Goal: Task Accomplishment & Management: Complete application form

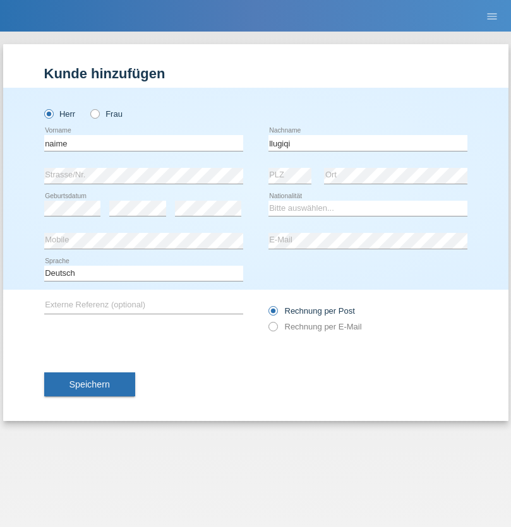
type input "llugiqi"
select select "CH"
radio input "true"
click at [143, 143] on input "text" at bounding box center [143, 143] width 199 height 16
type input "Shaban"
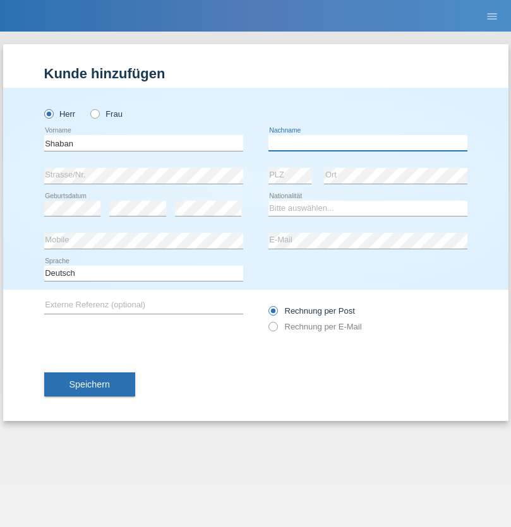
click at [367, 143] on input "text" at bounding box center [367, 143] width 199 height 16
type input "llugiqi"
select select "CH"
radio input "true"
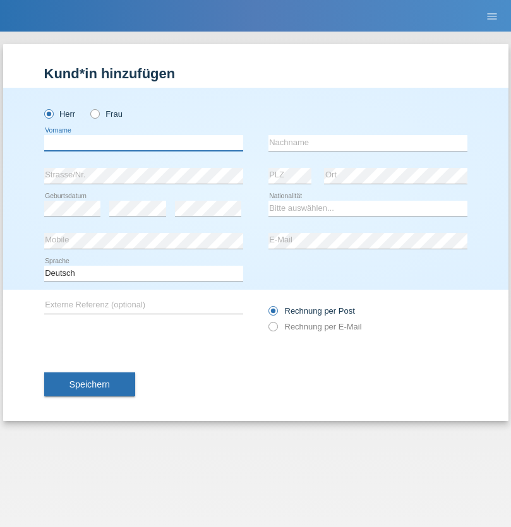
click at [143, 143] on input "text" at bounding box center [143, 143] width 199 height 16
type input "[PERSON_NAME]"
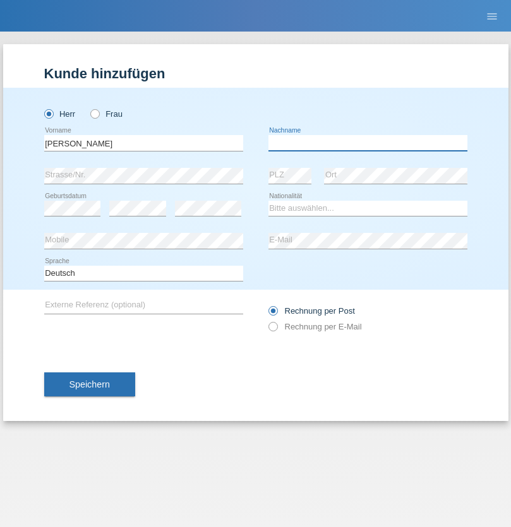
click at [367, 143] on input "text" at bounding box center [367, 143] width 199 height 16
type input "[PERSON_NAME]"
select select "CH"
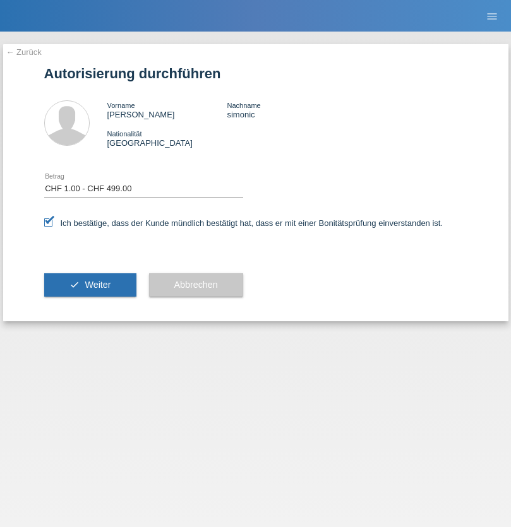
select select "1"
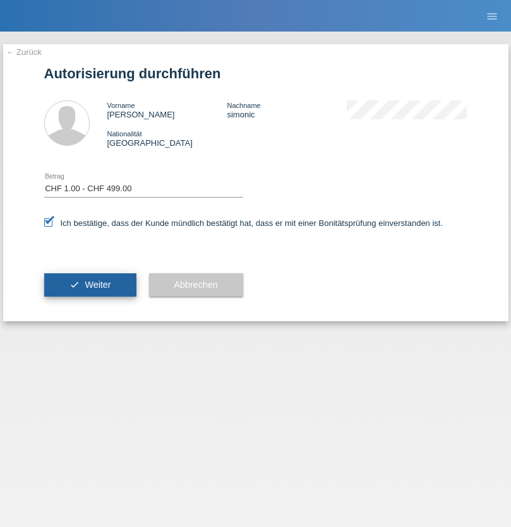
click at [90, 285] on span "Weiter" at bounding box center [98, 285] width 26 height 10
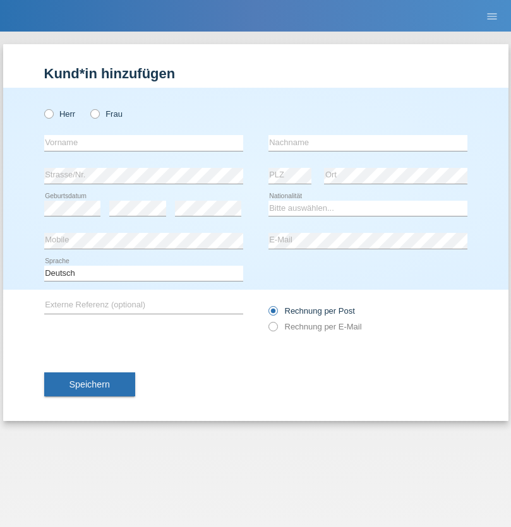
radio input "true"
click at [143, 143] on input "text" at bounding box center [143, 143] width 199 height 16
type input "Nikola"
click at [367, 143] on input "text" at bounding box center [367, 143] width 199 height 16
type input "Babikj"
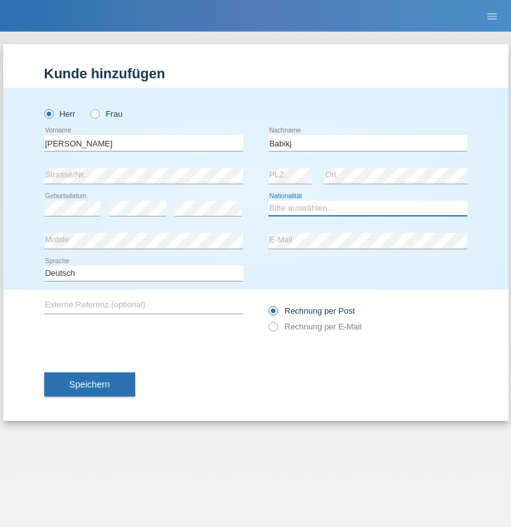
select select "MK"
select select "C"
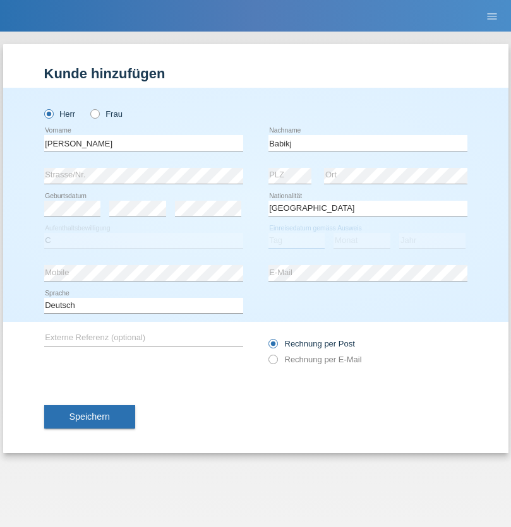
select select "13"
select select "12"
select select "1991"
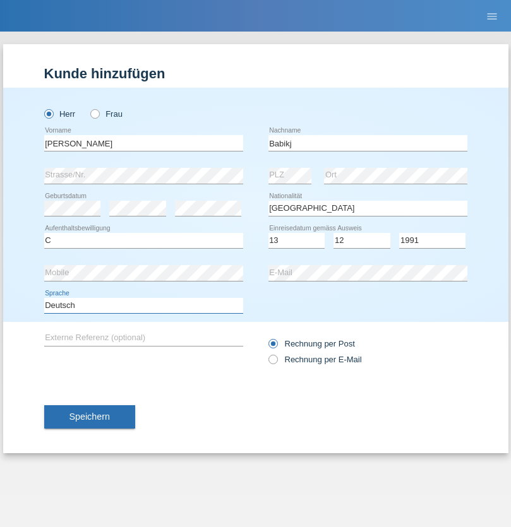
select select "en"
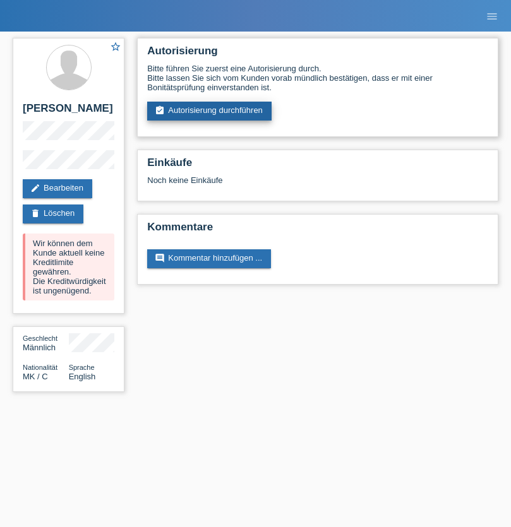
click at [210, 111] on link "assignment_turned_in Autorisierung durchführen" at bounding box center [209, 111] width 124 height 19
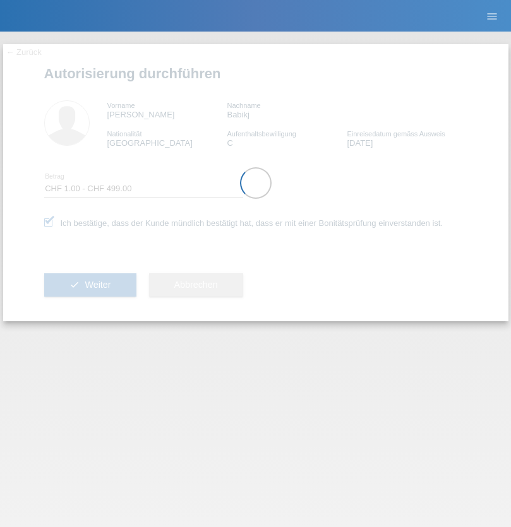
select select "1"
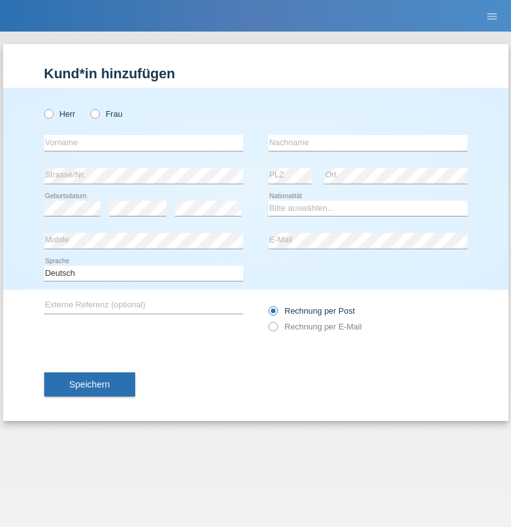
radio input "true"
click at [143, 143] on input "text" at bounding box center [143, 143] width 199 height 16
type input "Marcel"
click at [367, 143] on input "text" at bounding box center [367, 143] width 199 height 16
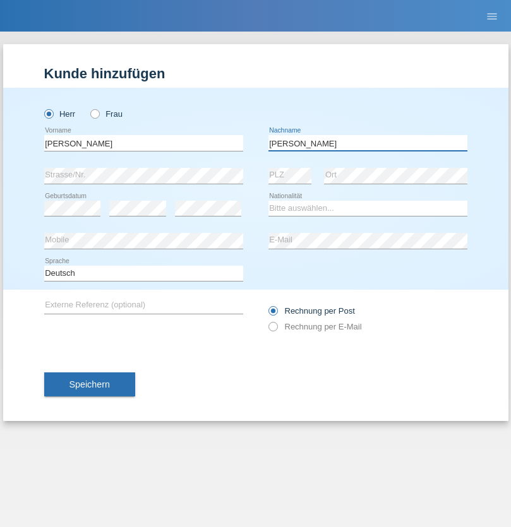
type input "[PERSON_NAME]"
select select "DE"
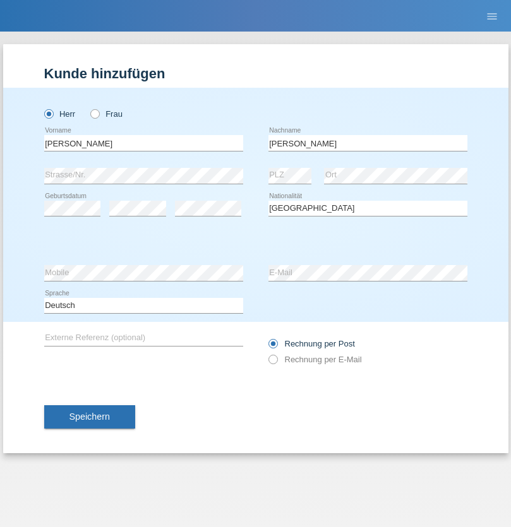
select select "C"
select select "13"
select select "10"
select select "2000"
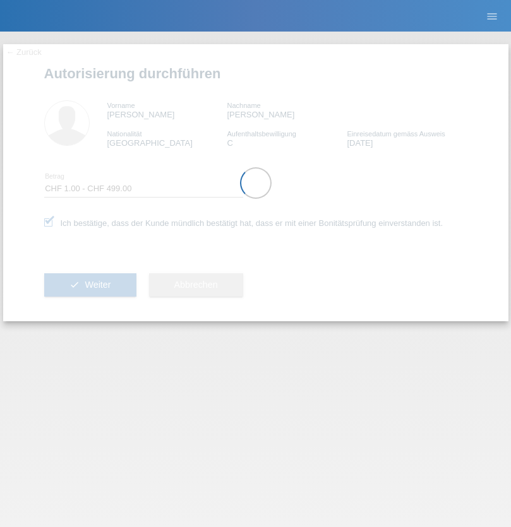
select select "1"
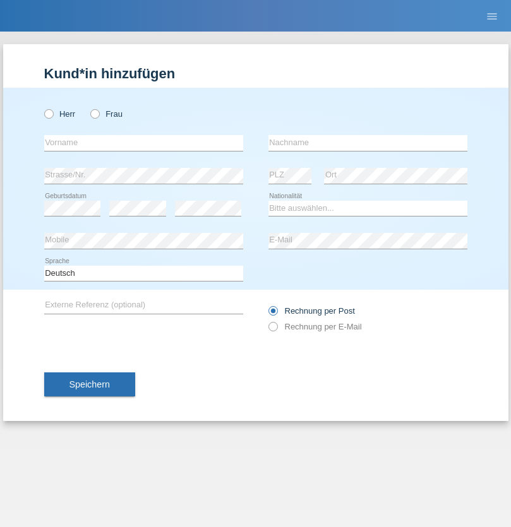
radio input "true"
click at [143, 143] on input "text" at bounding box center [143, 143] width 199 height 16
type input "[PERSON_NAME]"
click at [367, 143] on input "text" at bounding box center [367, 143] width 199 height 16
type input "Mihaila"
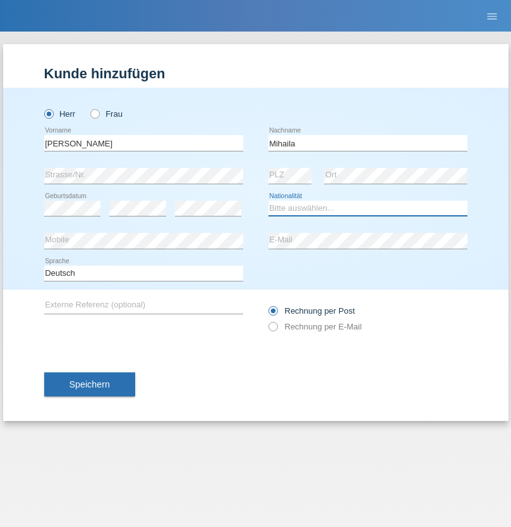
select select "RO"
select select "C"
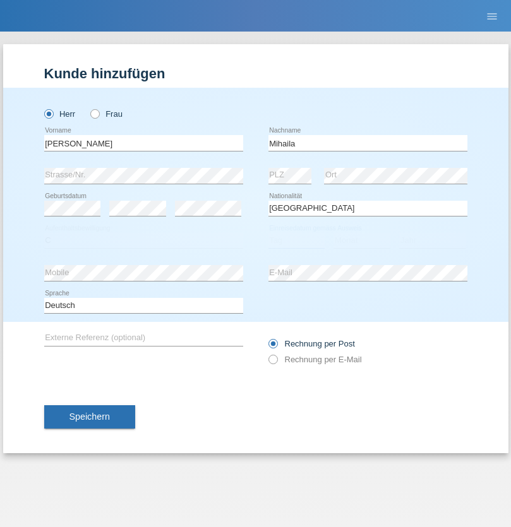
select select "18"
select select "11"
select select "2021"
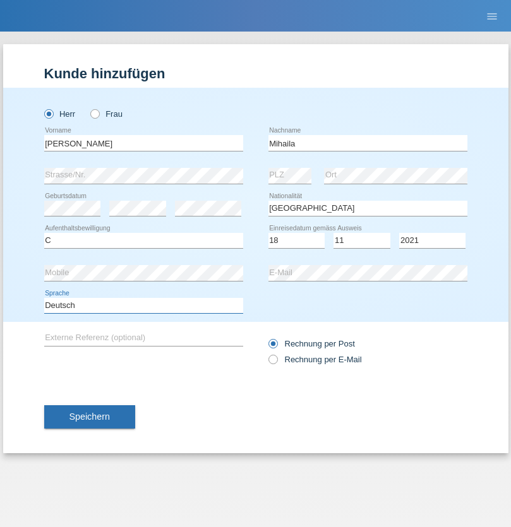
select select "en"
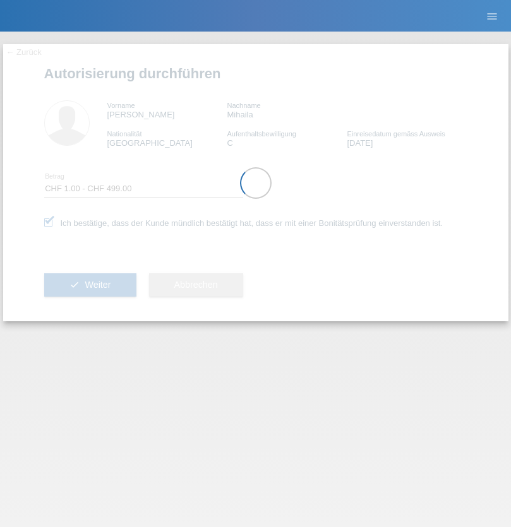
select select "1"
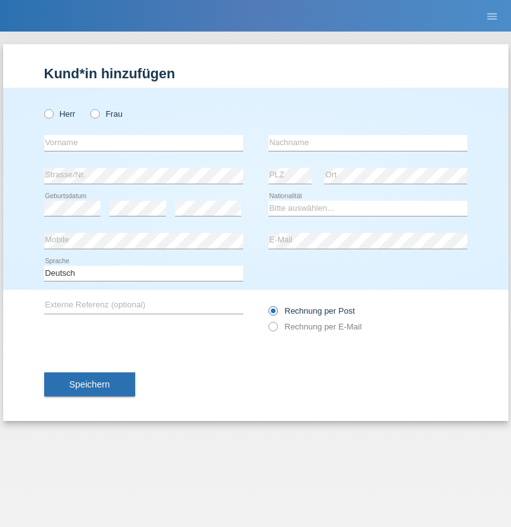
radio input "true"
click at [143, 143] on input "text" at bounding box center [143, 143] width 199 height 16
type input "Mohamed"
click at [367, 143] on input "text" at bounding box center [367, 143] width 199 height 16
type input "Khettaf"
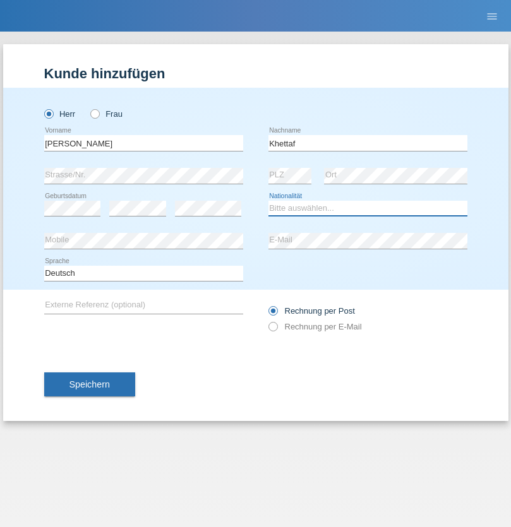
select select "CH"
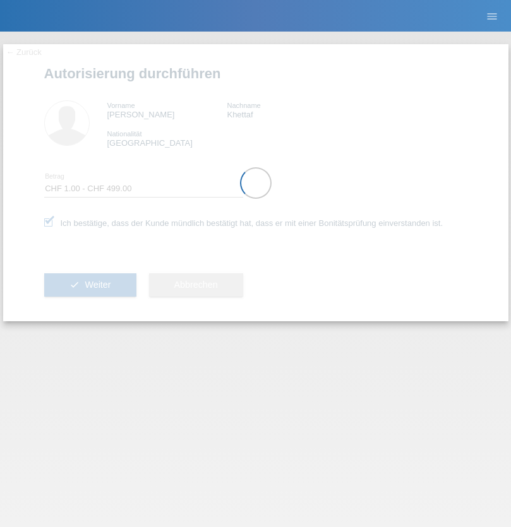
select select "1"
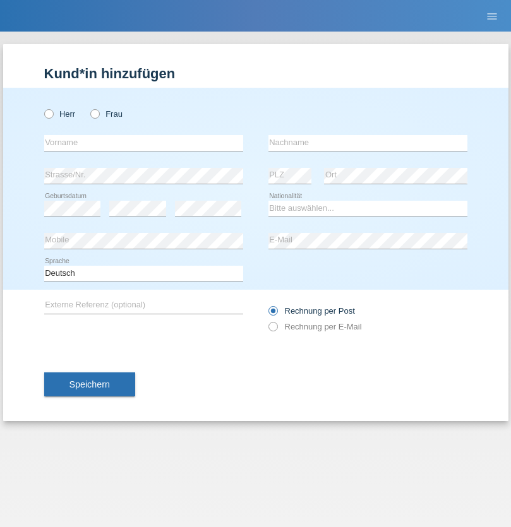
radio input "true"
click at [143, 143] on input "text" at bounding box center [143, 143] width 199 height 16
type input "Silvia"
click at [367, 143] on input "text" at bounding box center [367, 143] width 199 height 16
type input "Patera"
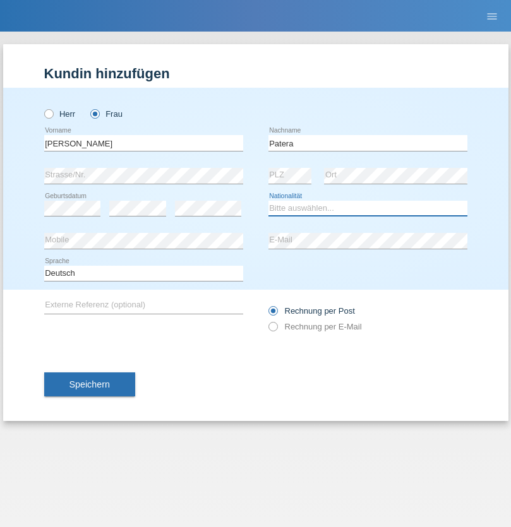
select select "CH"
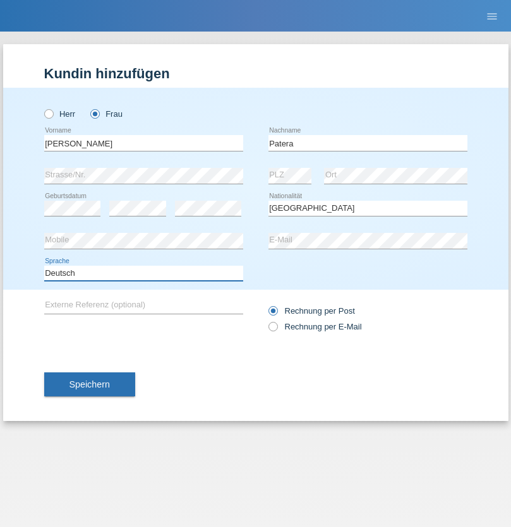
select select "en"
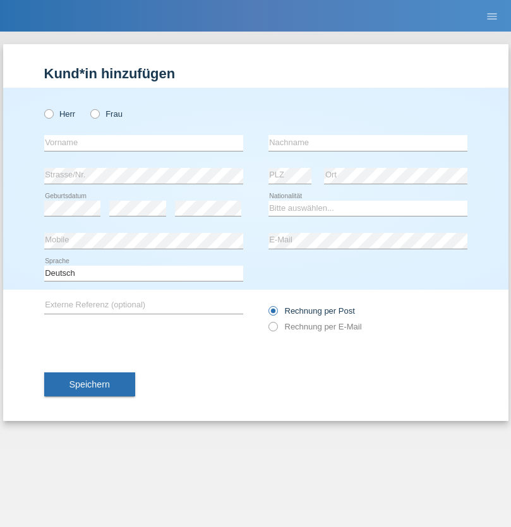
radio input "true"
click at [143, 143] on input "text" at bounding box center [143, 143] width 199 height 16
type input "[PERSON_NAME]"
click at [367, 143] on input "text" at bounding box center [367, 143] width 199 height 16
type input "Sakhi"
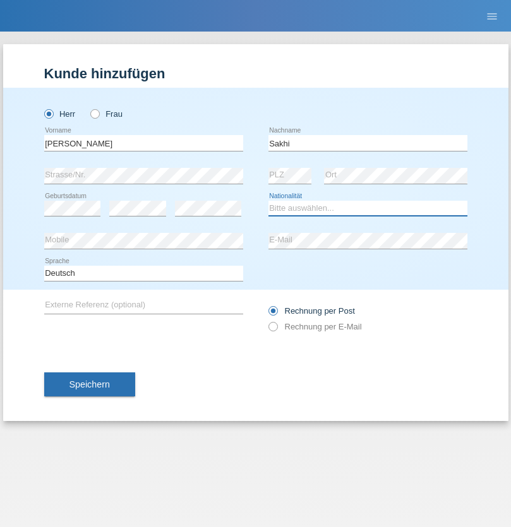
select select "IT"
select select "C"
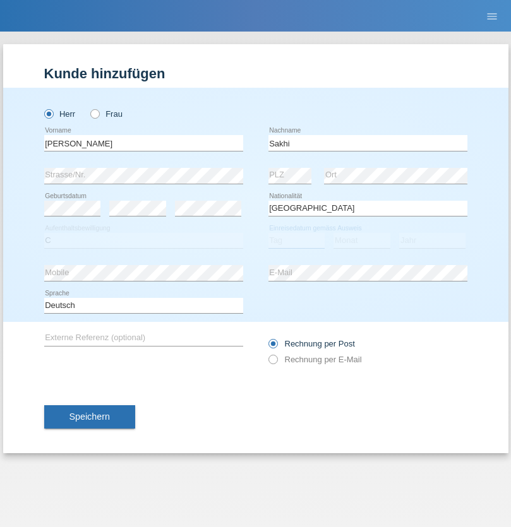
select select "24"
select select "10"
select select "2021"
